Goal: Task Accomplishment & Management: Use online tool/utility

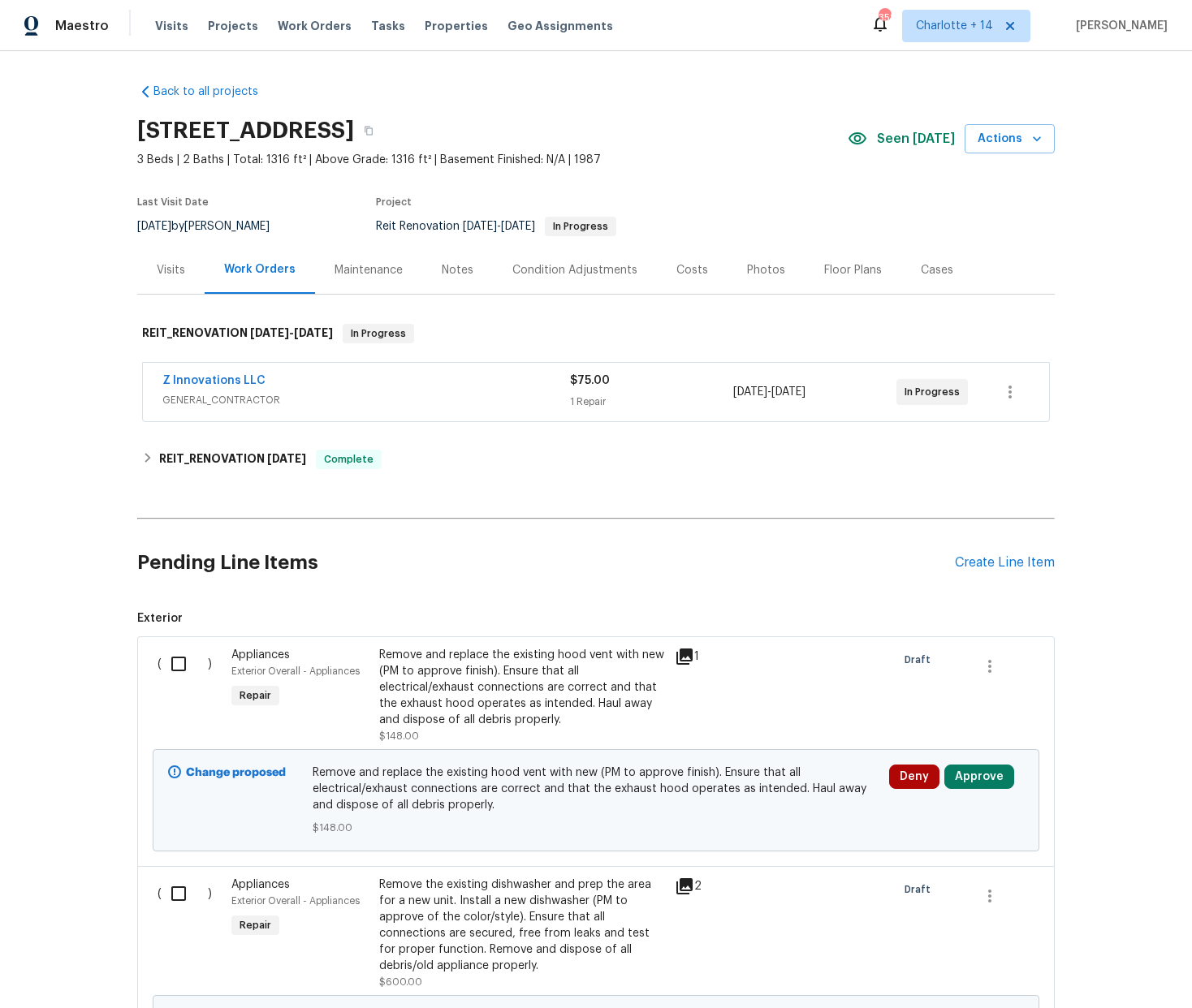
click at [412, 388] on div "Z Innovations LLC" at bounding box center [366, 382] width 408 height 19
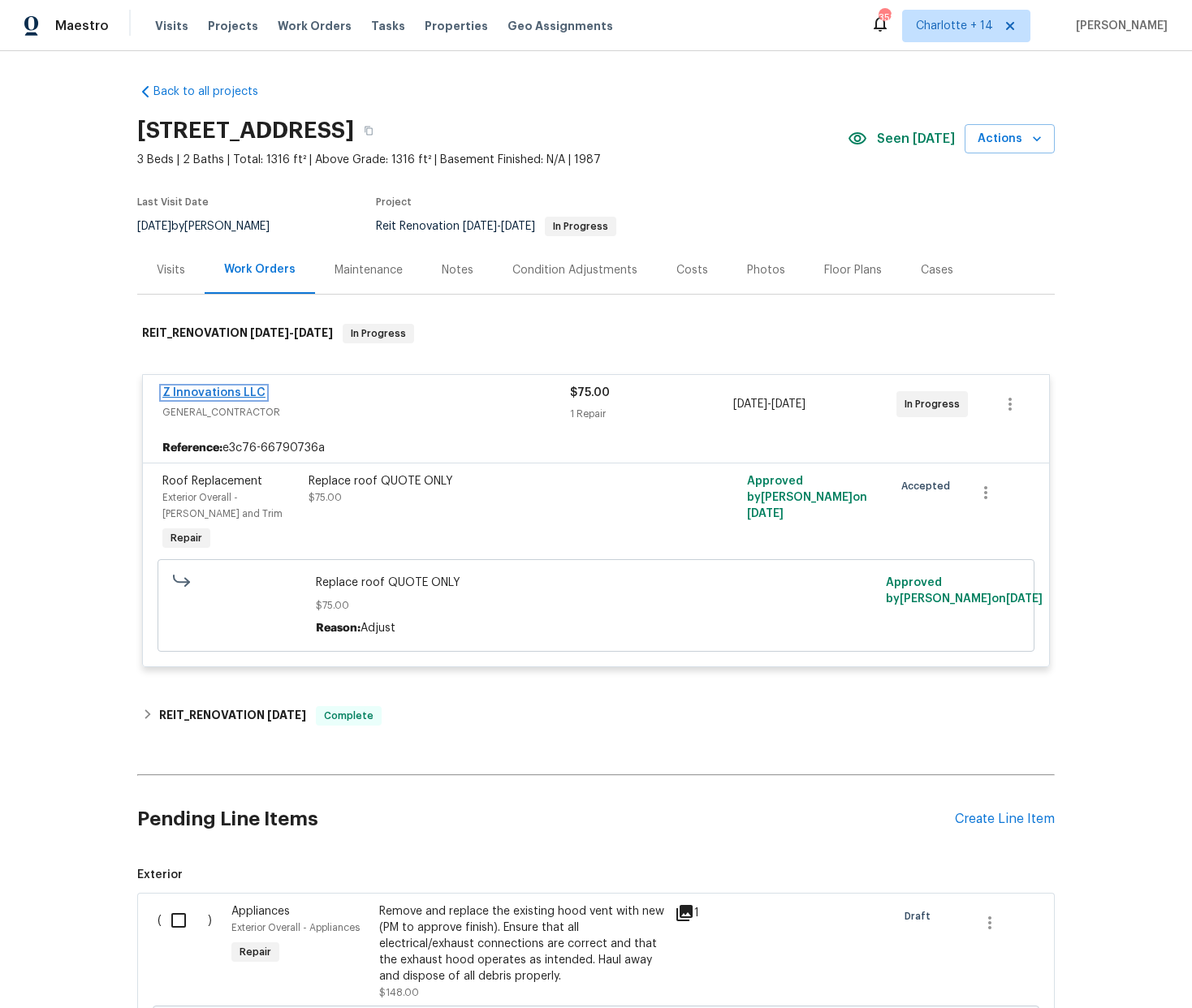
click at [210, 391] on link "Z Innovations LLC" at bounding box center [213, 392] width 103 height 11
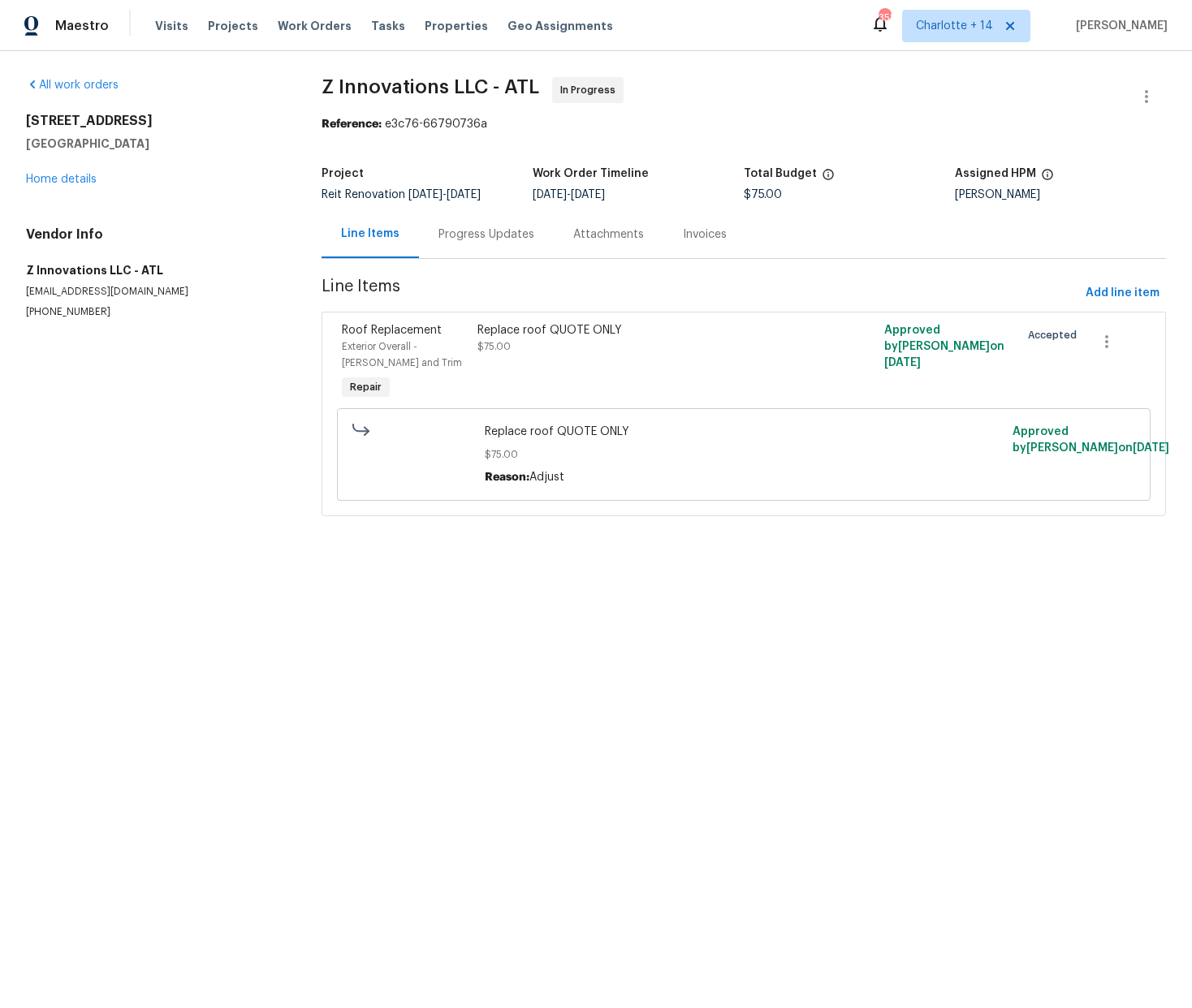
click at [467, 244] on div "Progress Updates" at bounding box center [486, 234] width 134 height 48
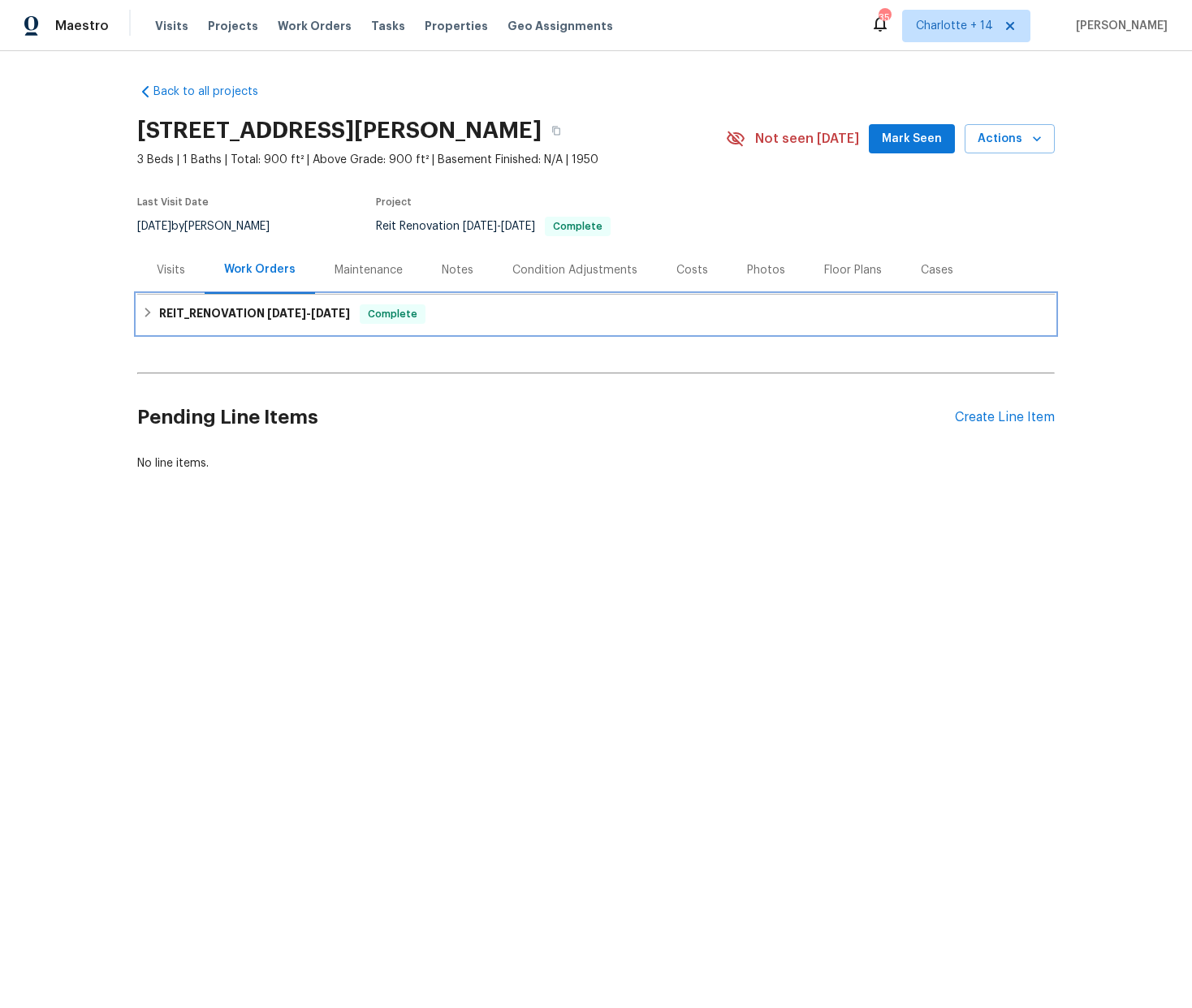
click at [142, 310] on icon at bounding box center [148, 312] width 11 height 11
click at [144, 309] on icon at bounding box center [148, 312] width 11 height 11
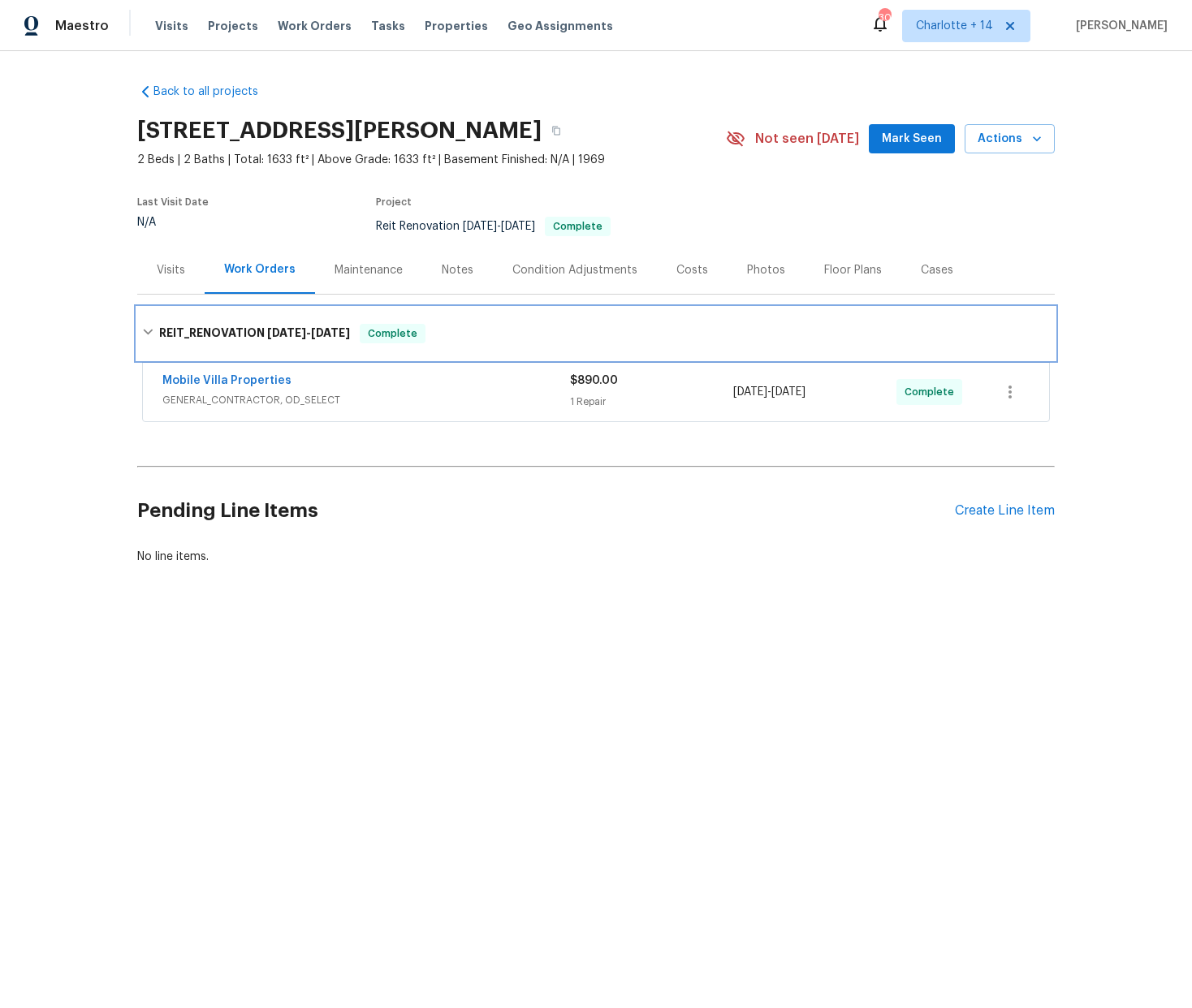
click at [149, 334] on div "REIT_RENOVATION 7/14/25 - 7/18/25 Complete" at bounding box center [596, 334] width 907 height 19
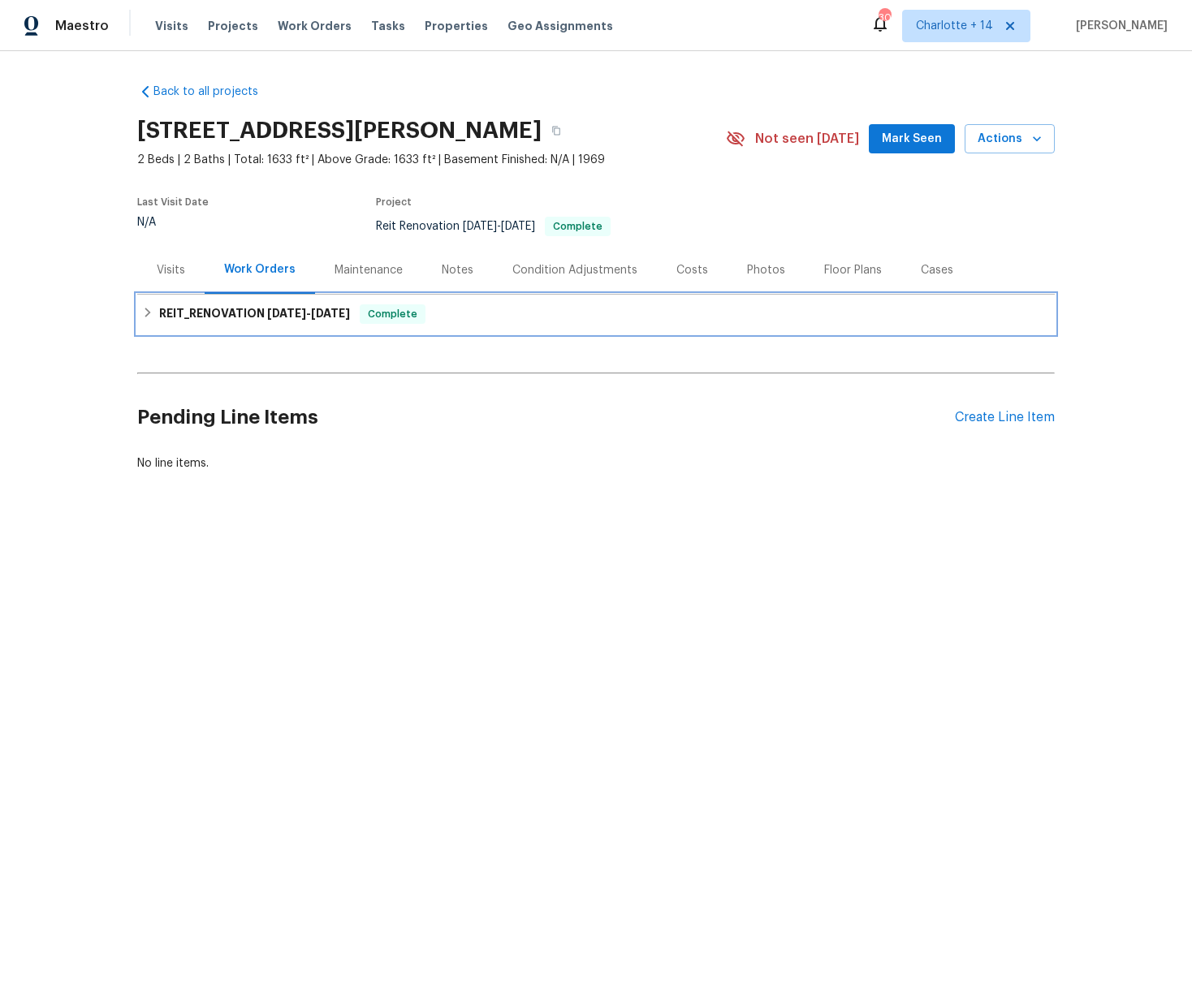
click at [149, 332] on div "REIT_RENOVATION 7/14/25 - 7/18/25 Complete" at bounding box center [596, 313] width 917 height 39
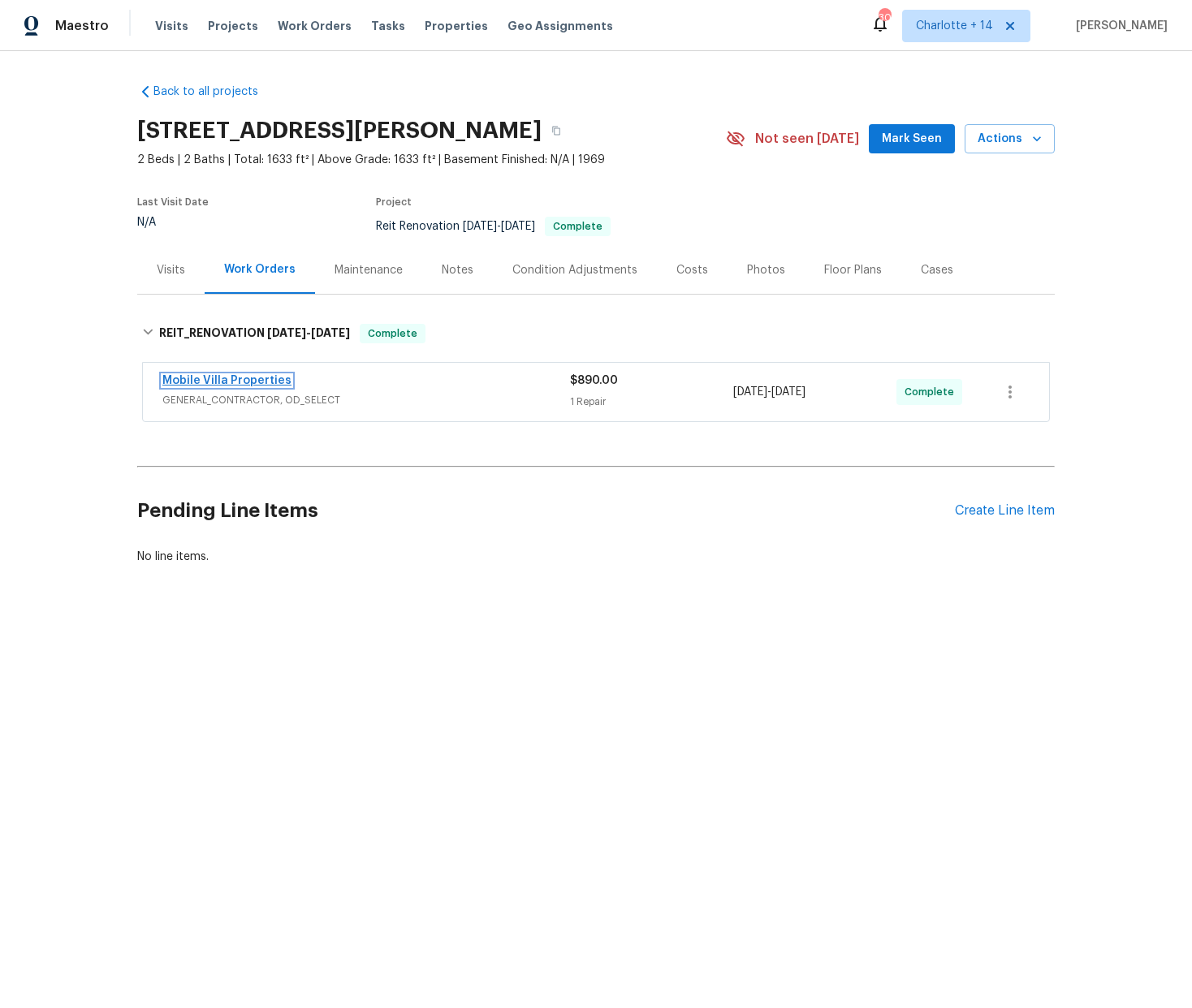
click at [174, 379] on link "Mobile Villa Properties" at bounding box center [227, 380] width 129 height 11
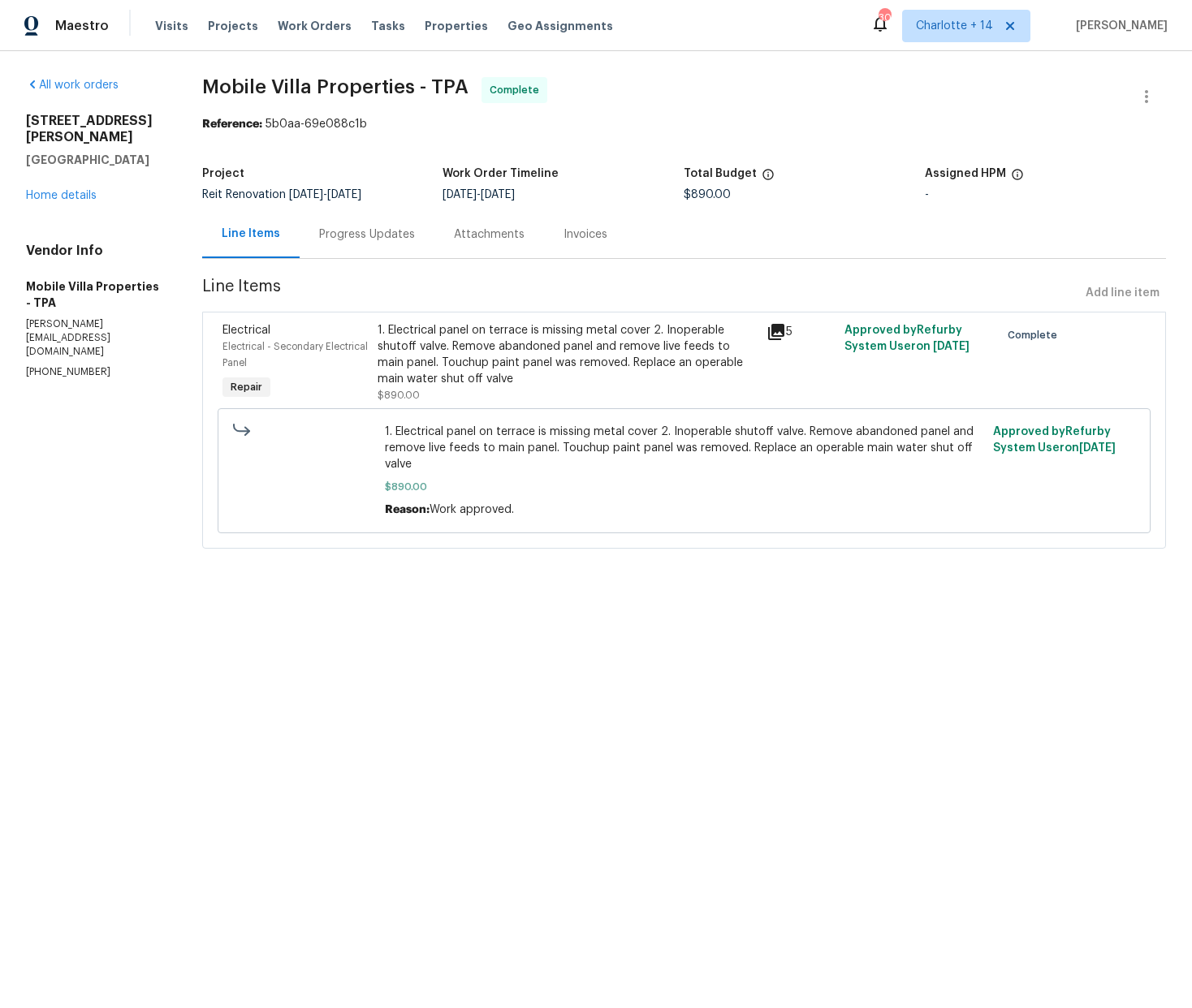
click at [607, 364] on div "1. Electrical panel on terrace is missing metal cover 2. Inoperable shutoff val…" at bounding box center [567, 355] width 379 height 65
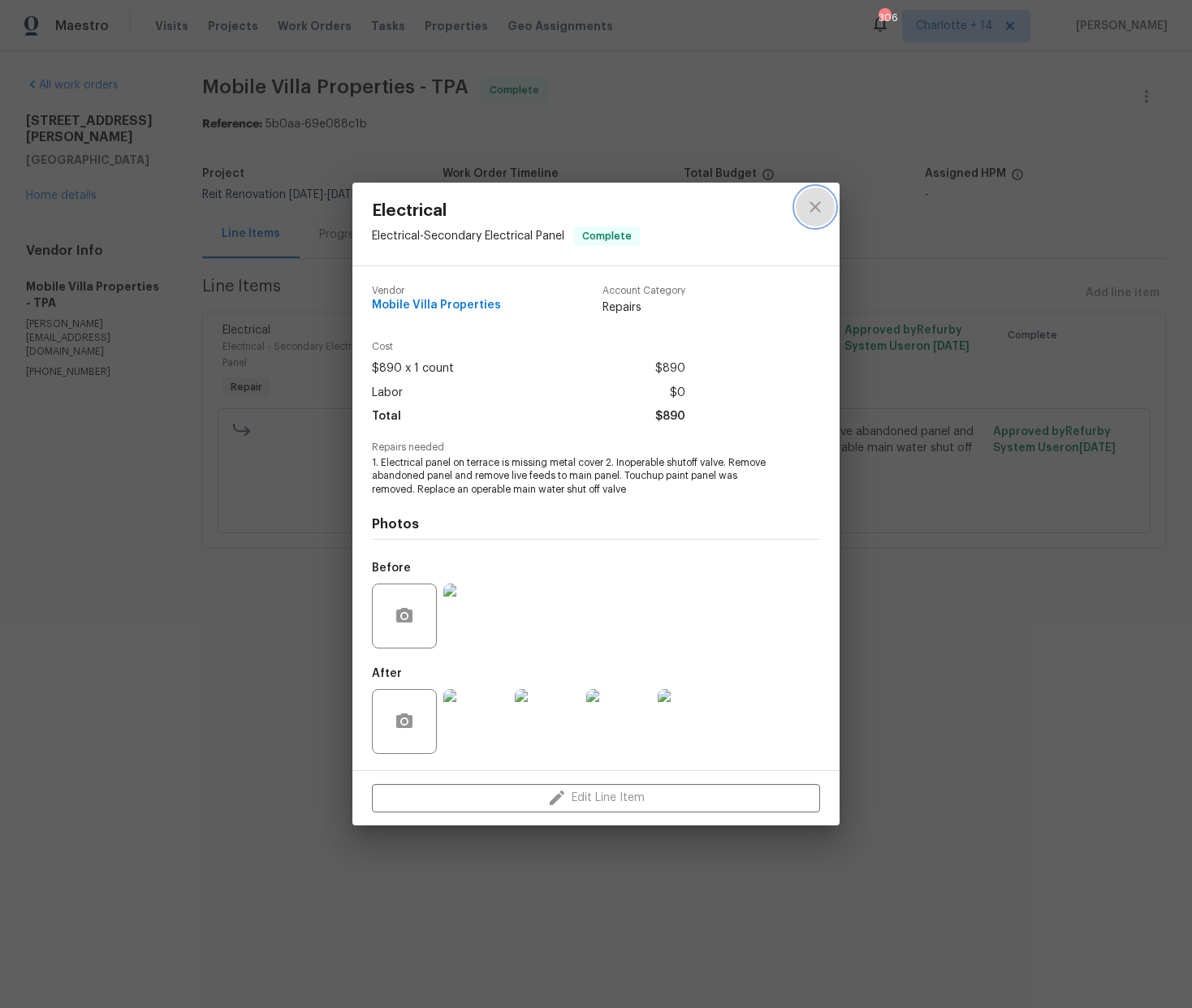
click at [812, 204] on icon "close" at bounding box center [814, 207] width 11 height 11
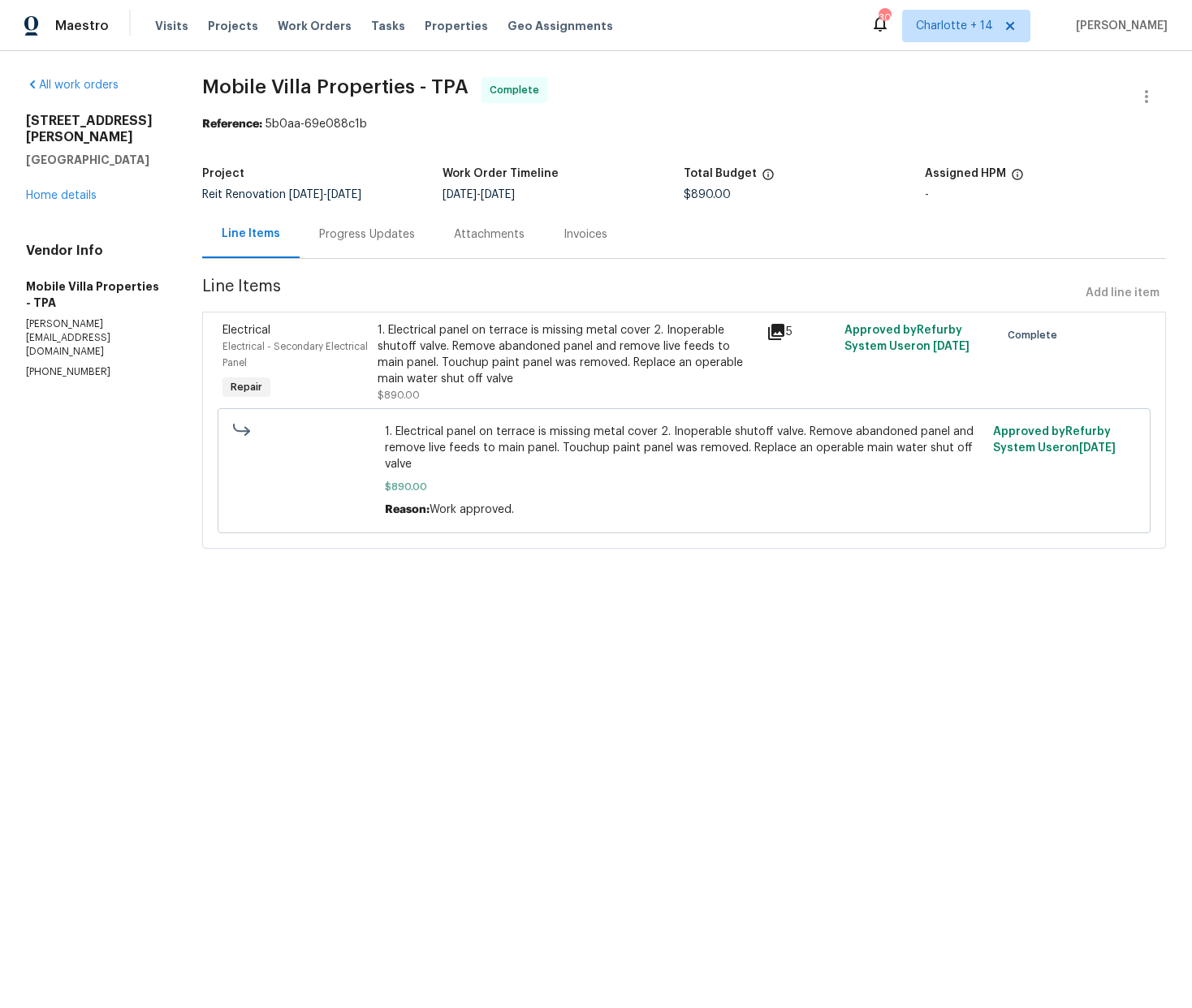
click at [337, 237] on div "Progress Updates" at bounding box center [366, 234] width 96 height 16
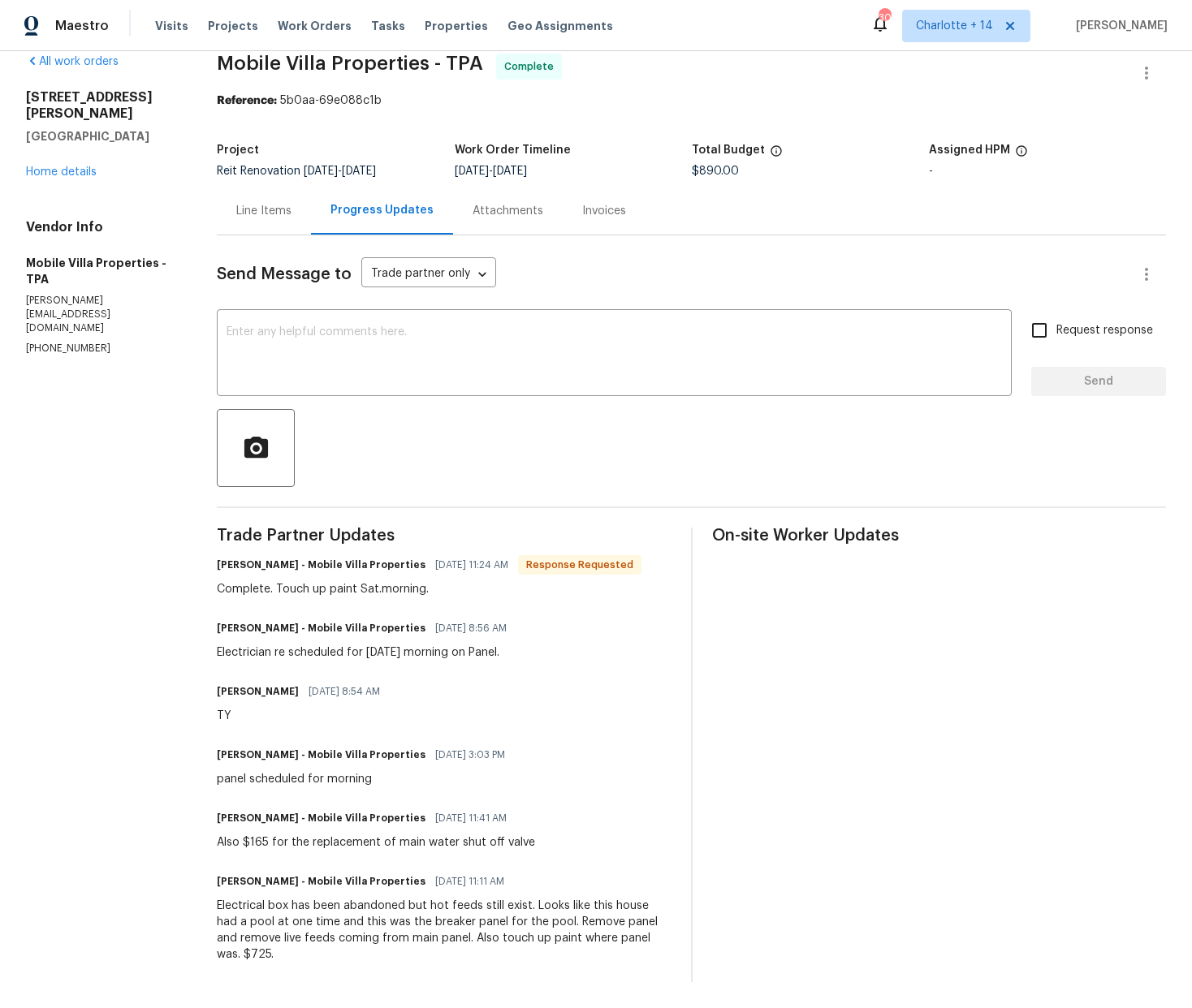
scroll to position [37, 0]
click at [267, 203] on div "Line Items" at bounding box center [264, 211] width 55 height 16
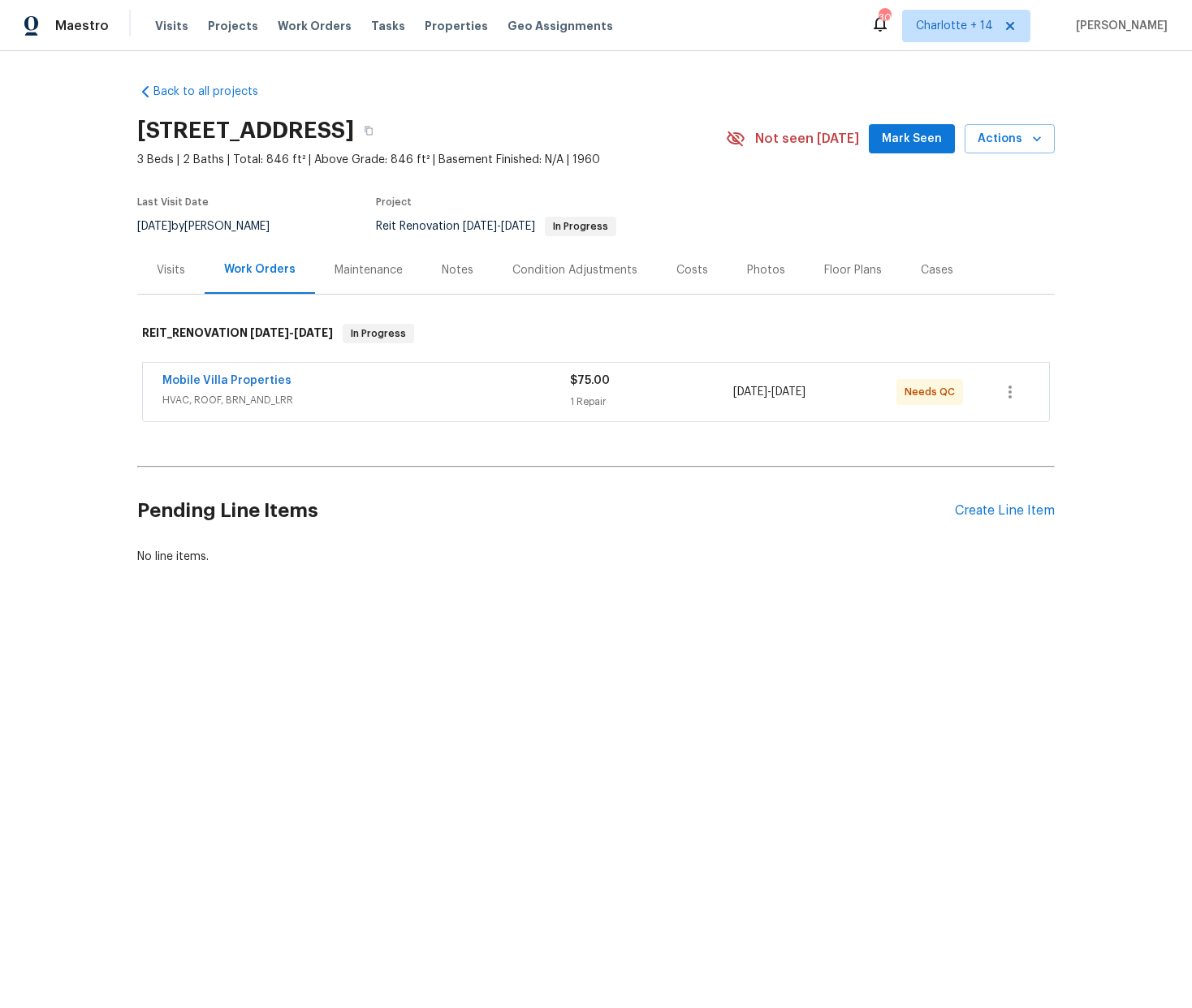
click at [347, 395] on span "HVAC, ROOF, BRN_AND_LRR" at bounding box center [366, 400] width 408 height 16
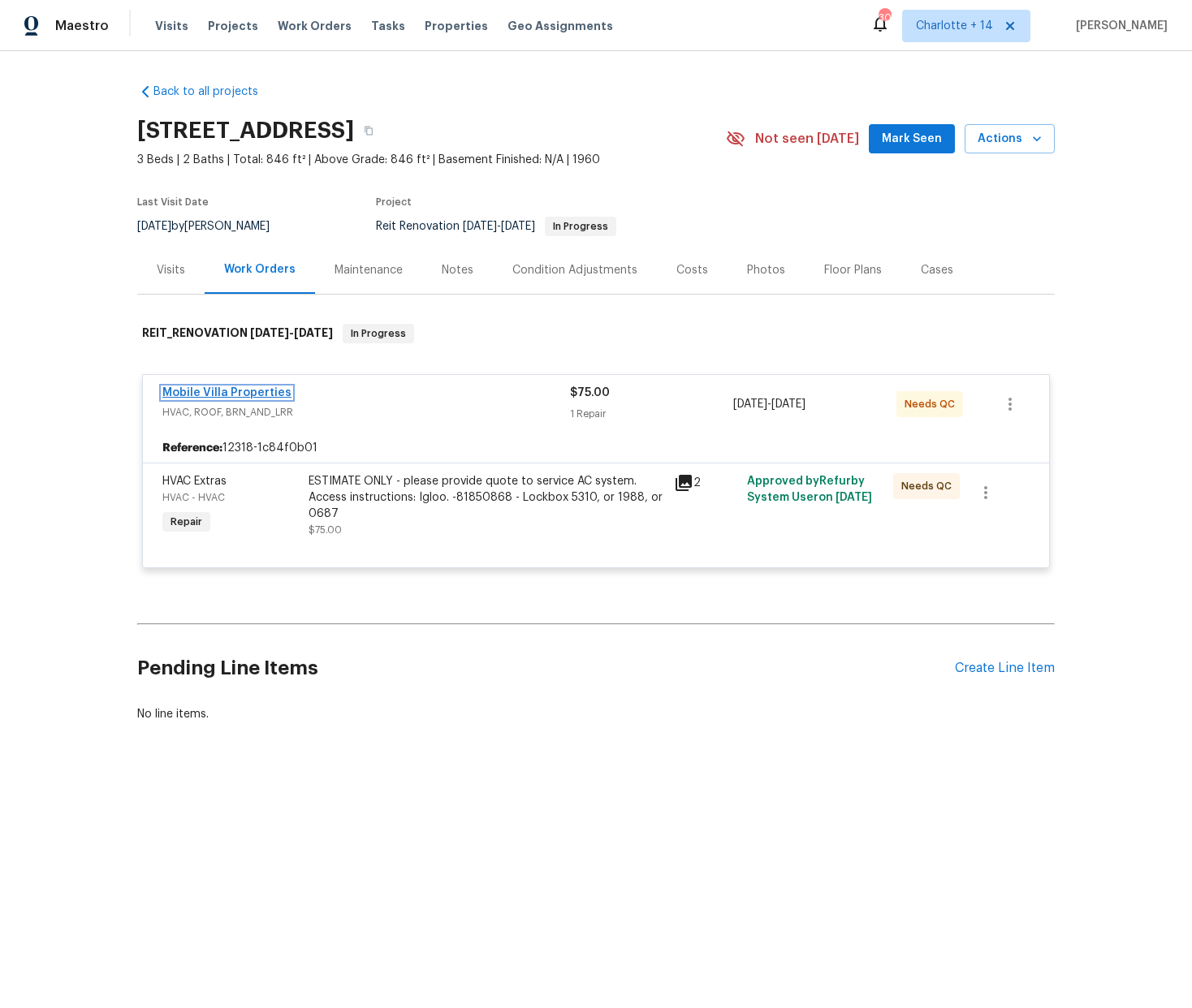
click at [228, 390] on link "Mobile Villa Properties" at bounding box center [227, 392] width 129 height 11
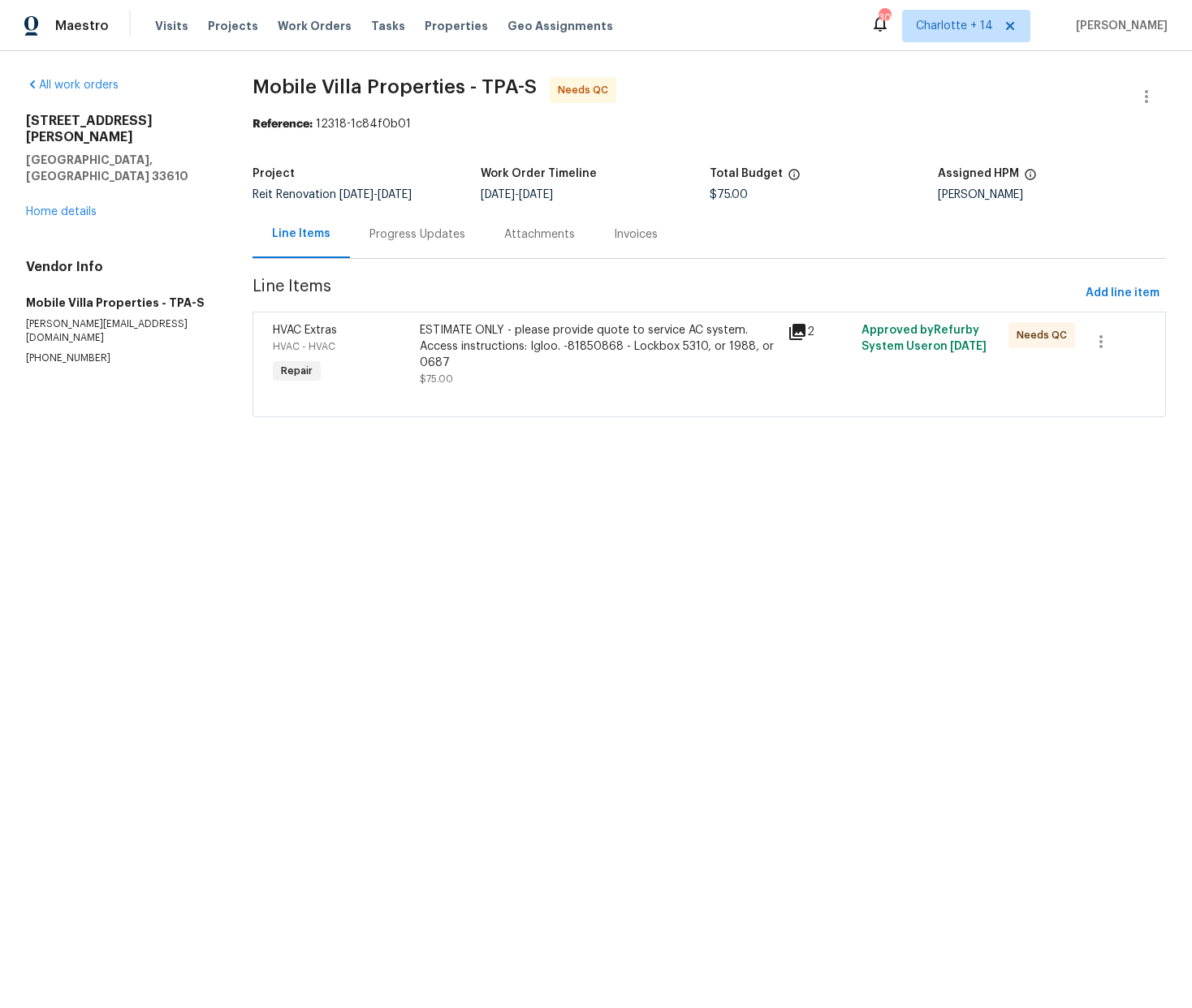
click at [417, 237] on div "Progress Updates" at bounding box center [417, 234] width 96 height 16
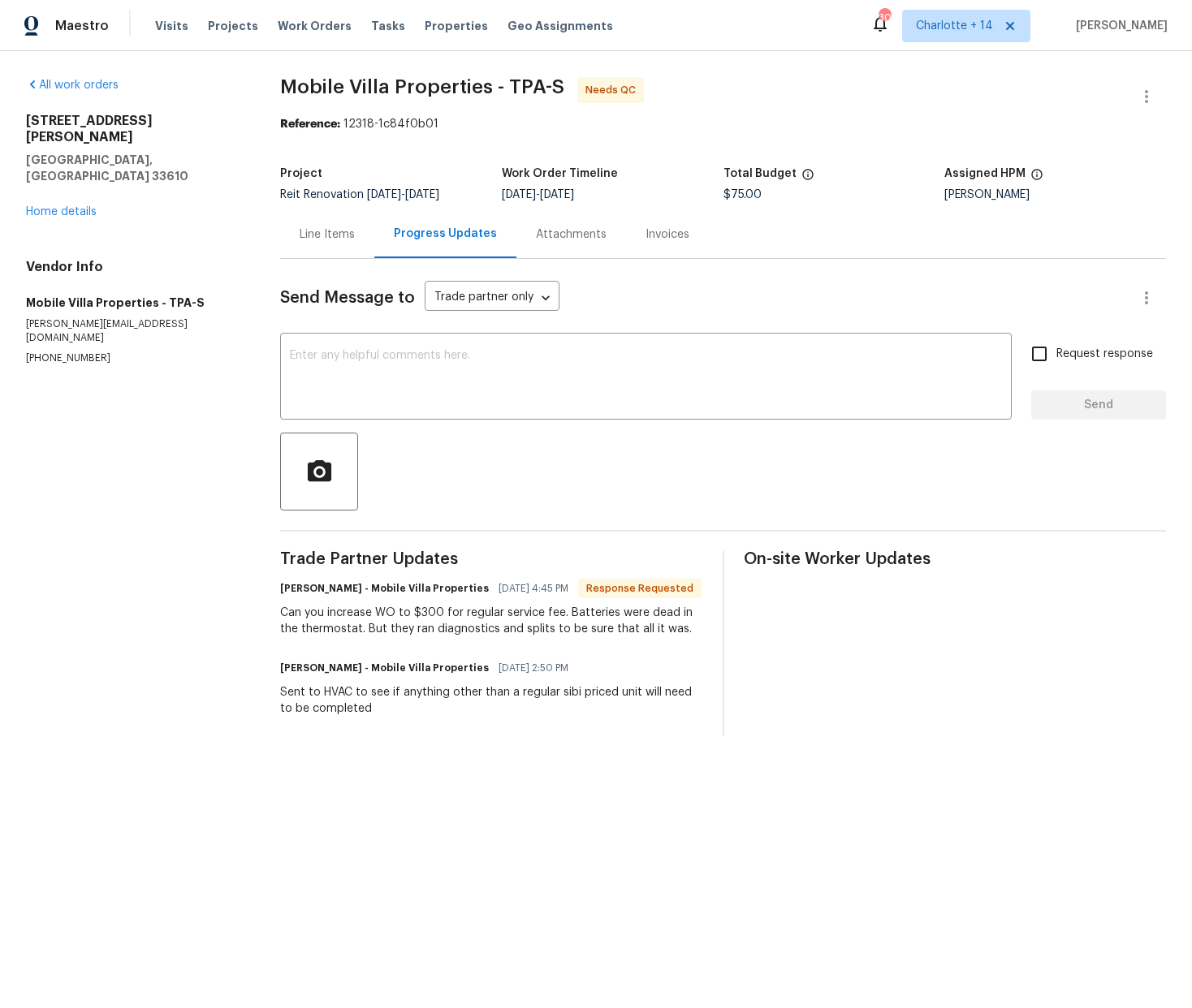
click at [307, 233] on div "Line Items" at bounding box center [327, 234] width 55 height 16
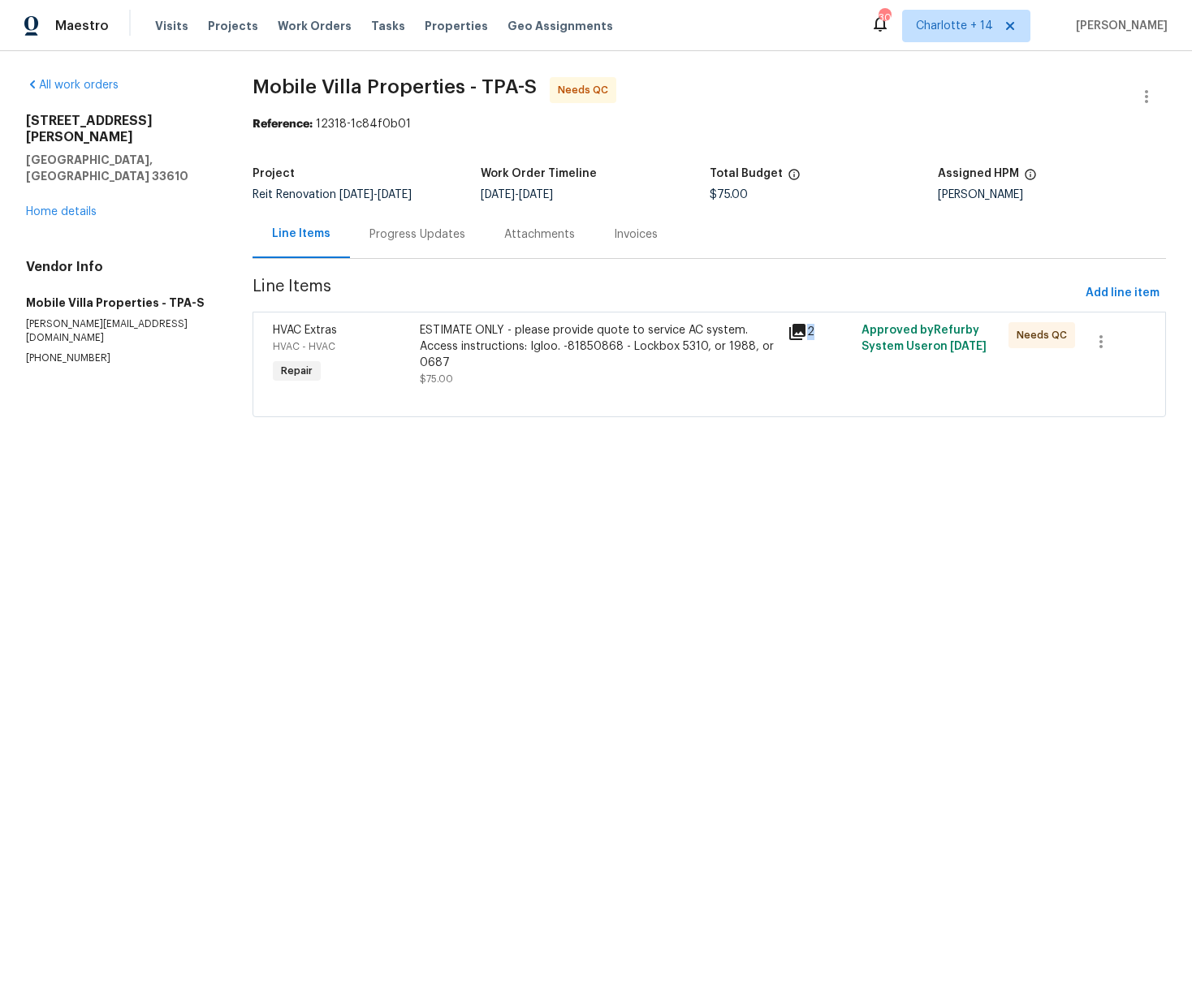
click at [805, 335] on div "2" at bounding box center [819, 332] width 64 height 19
click at [794, 332] on icon at bounding box center [797, 332] width 16 height 16
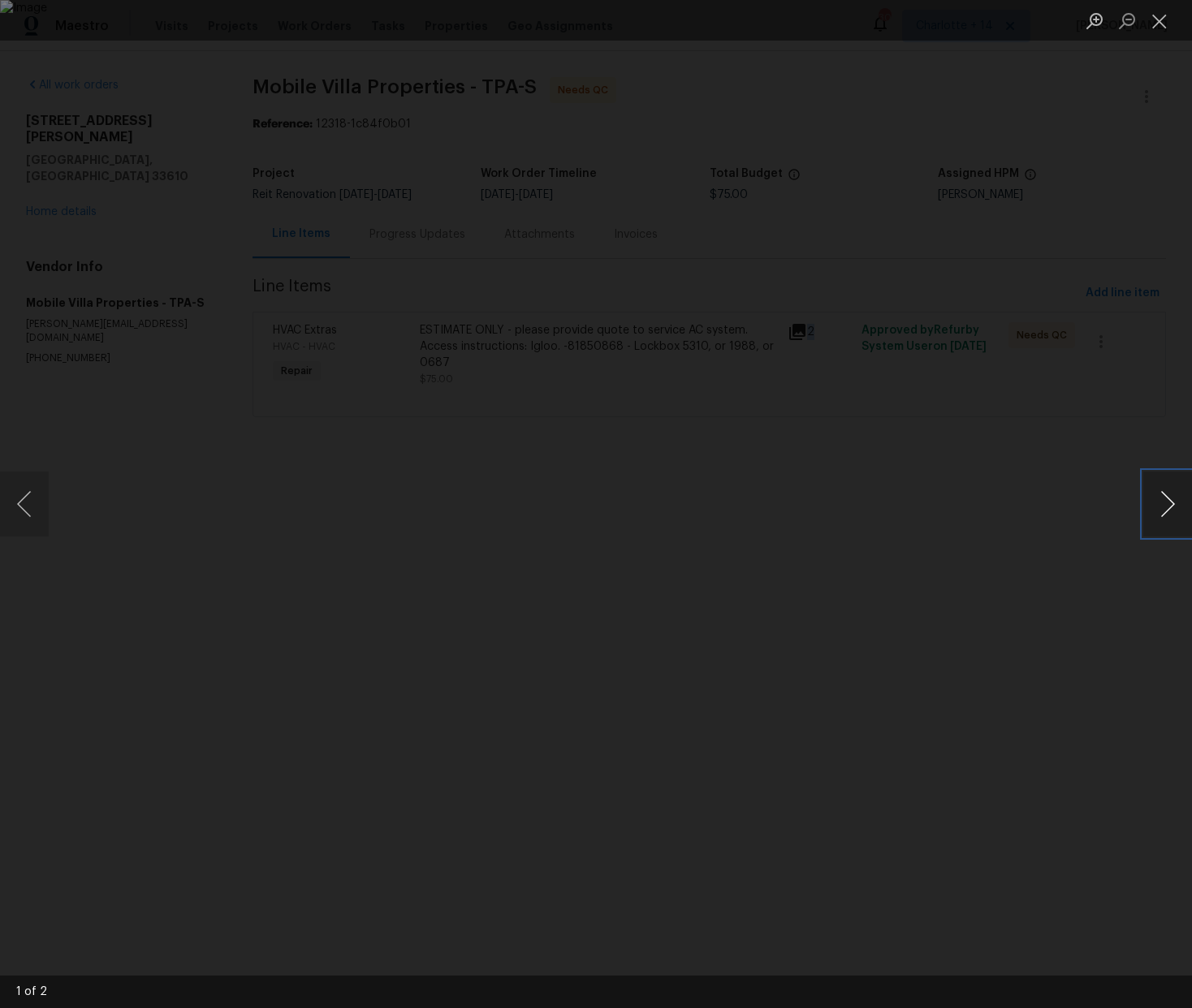
click at [1173, 508] on button "Next image" at bounding box center [1167, 504] width 48 height 65
click at [1068, 422] on div "Lightbox" at bounding box center [596, 504] width 1192 height 1008
